Goal: Task Accomplishment & Management: Manage account settings

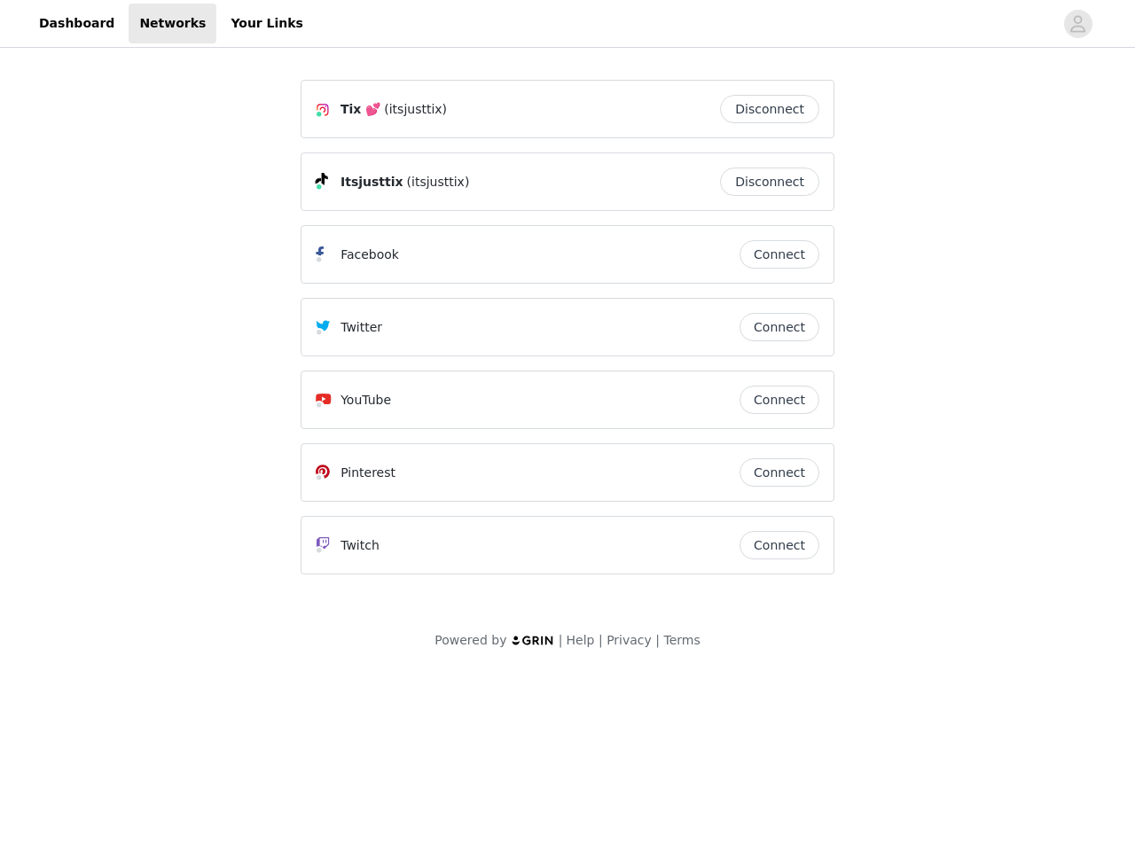
click at [568, 335] on div "Twitter" at bounding box center [528, 327] width 424 height 21
click at [568, 24] on div at bounding box center [684, 24] width 740 height 40
click at [1078, 24] on icon "avatar" at bounding box center [1078, 24] width 17 height 28
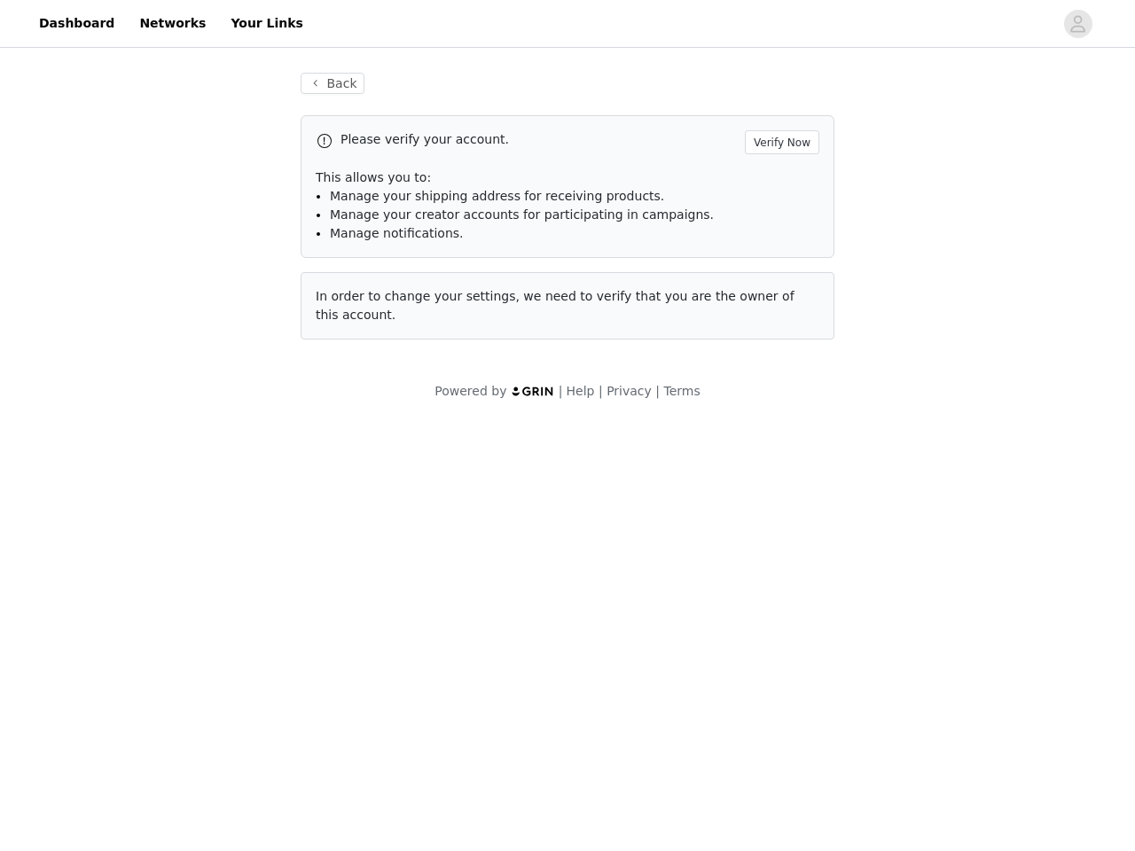
click at [774, 109] on div "Back Please verify your account. Verify Now This allows you to: Manage your shi…" at bounding box center [567, 206] width 576 height 310
click at [774, 182] on p "This allows you to:" at bounding box center [568, 178] width 504 height 19
click at [780, 255] on div "Please verify your account. Verify Now This allows you to: Manage your shipping…" at bounding box center [568, 186] width 534 height 143
click at [780, 327] on div "Back Please verify your account. Verify Now This allows you to: Manage your shi…" at bounding box center [567, 206] width 576 height 310
